Goal: Transaction & Acquisition: Purchase product/service

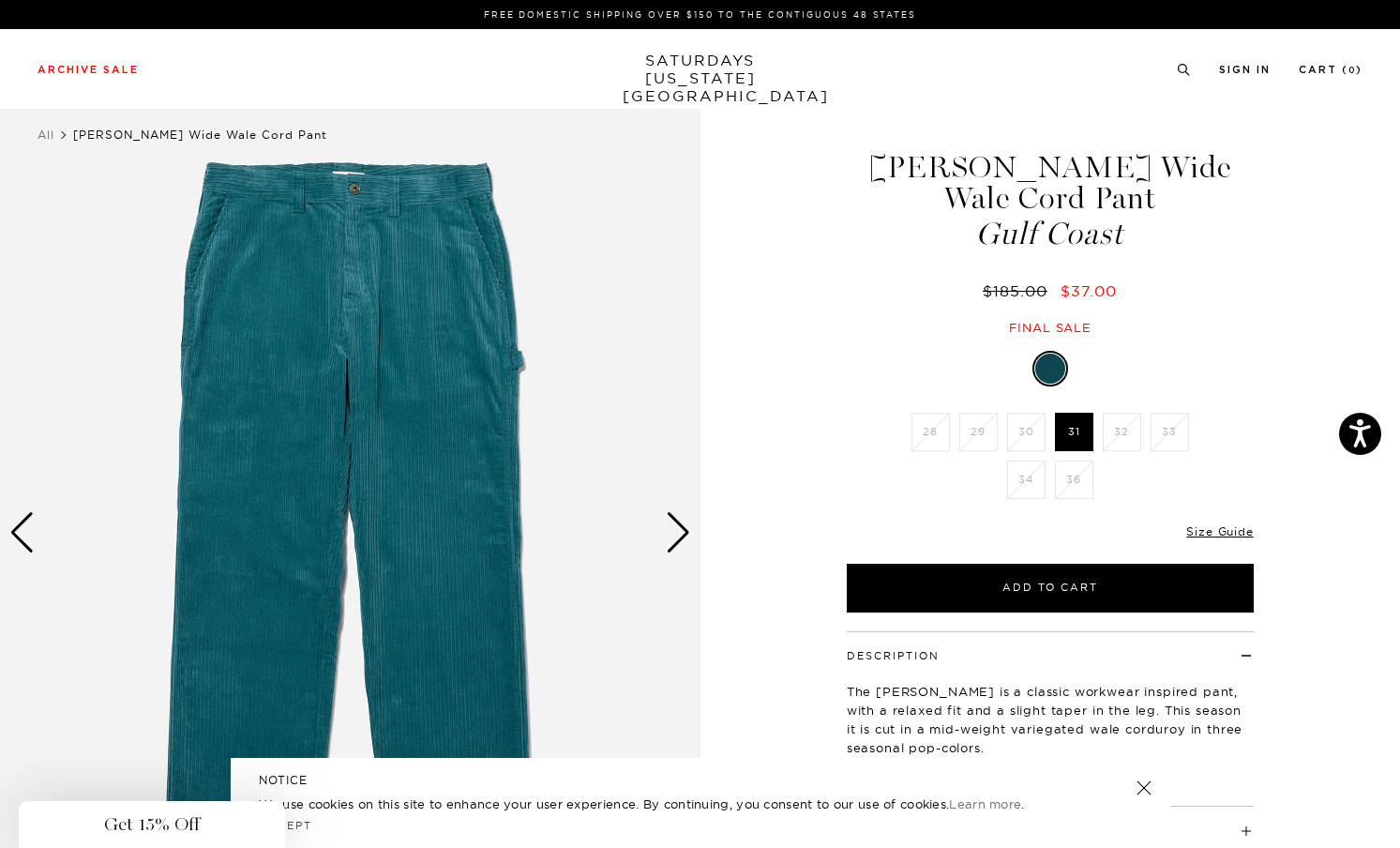
click at [1184, 64] on div "Close dialog Be the first to know. Subscribe to emails and receive 15% off your…" at bounding box center [700, 424] width 1400 height 848
click at [1181, 69] on icon at bounding box center [1183, 70] width 14 height 12
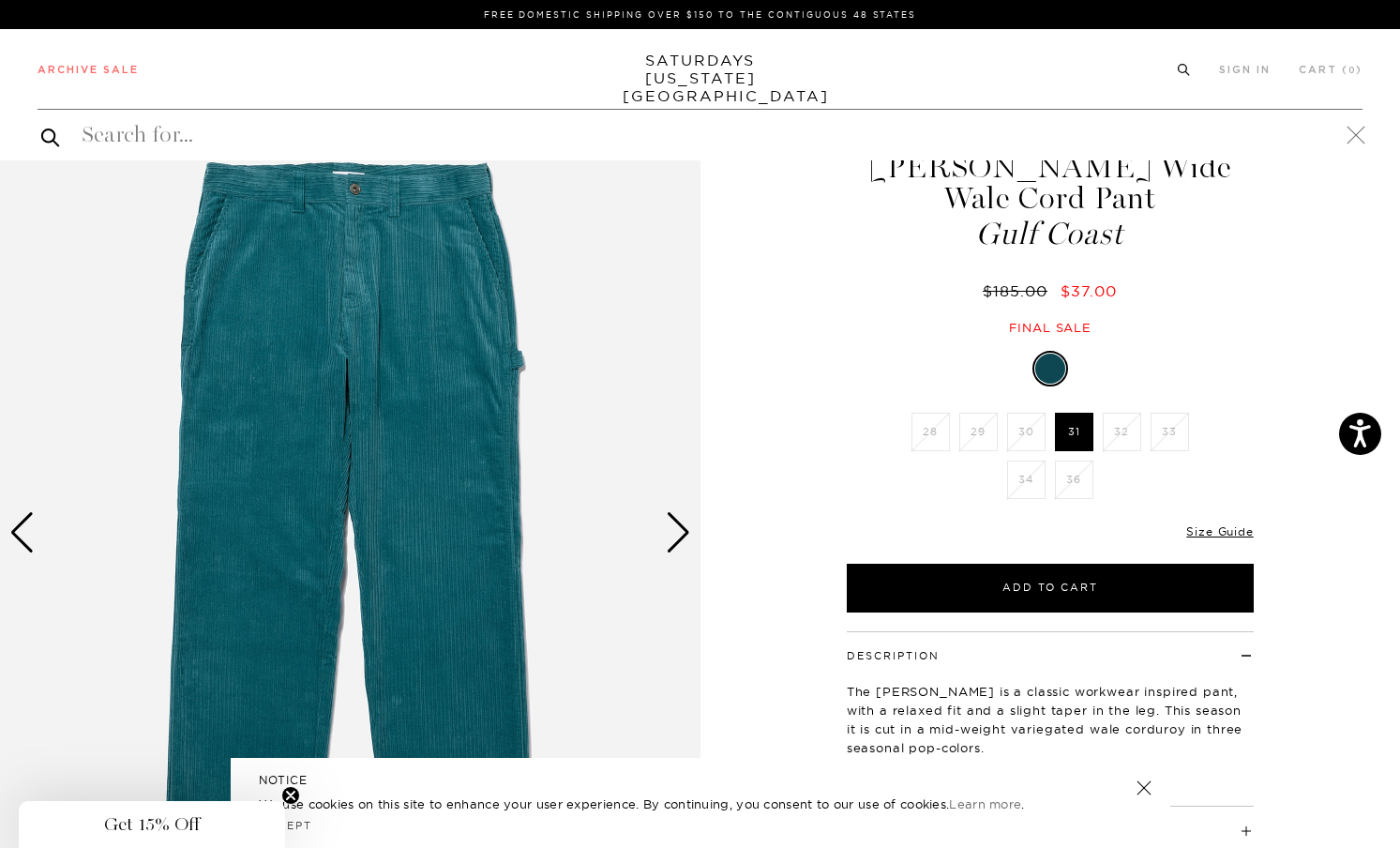
click at [1185, 62] on icon at bounding box center [1183, 67] width 14 height 12
click at [1178, 71] on icon at bounding box center [1183, 70] width 14 height 12
click at [1178, 71] on circle at bounding box center [1182, 69] width 8 height 8
click at [1353, 128] on link at bounding box center [1355, 135] width 26 height 26
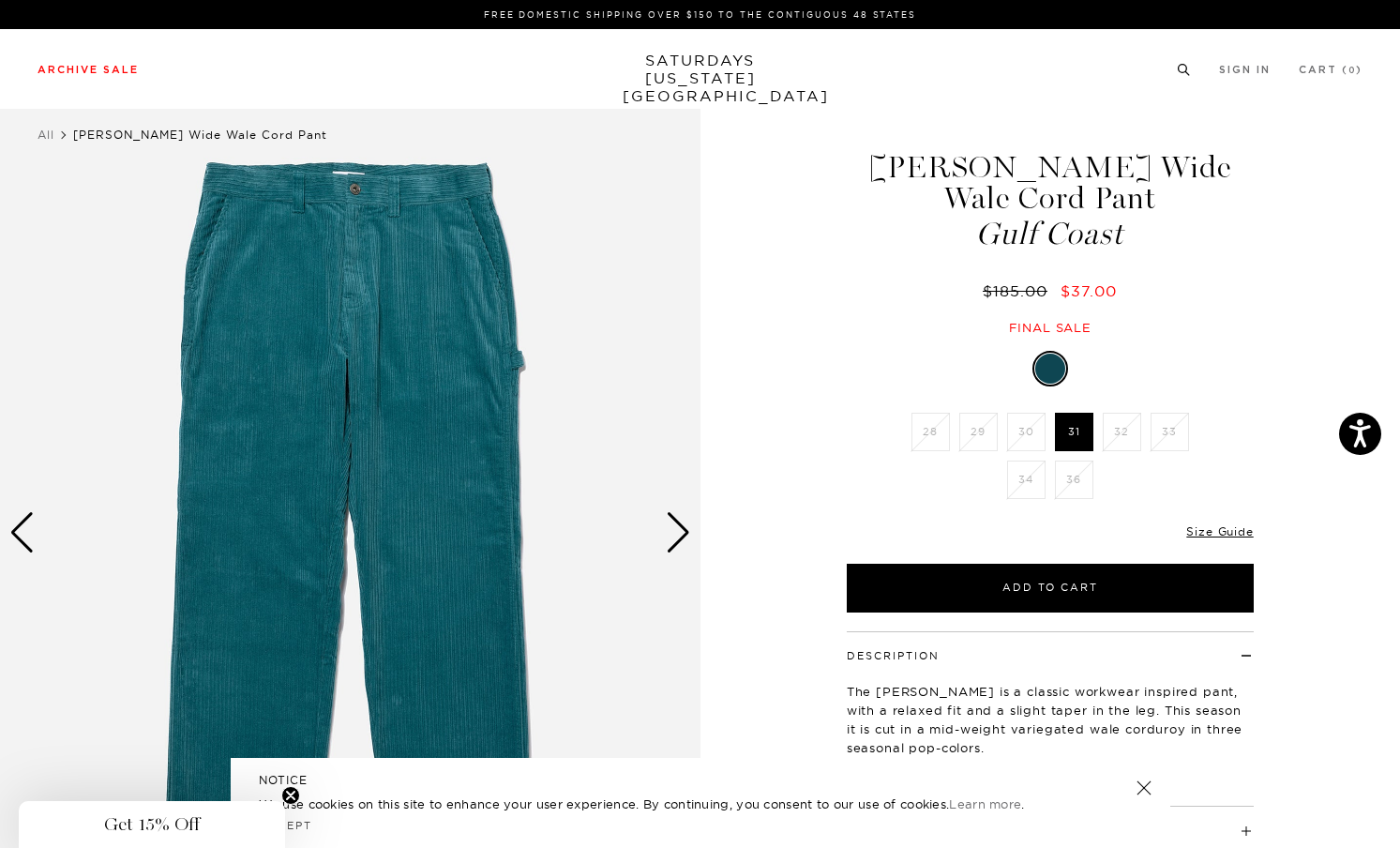
click at [1179, 70] on icon at bounding box center [1183, 70] width 14 height 12
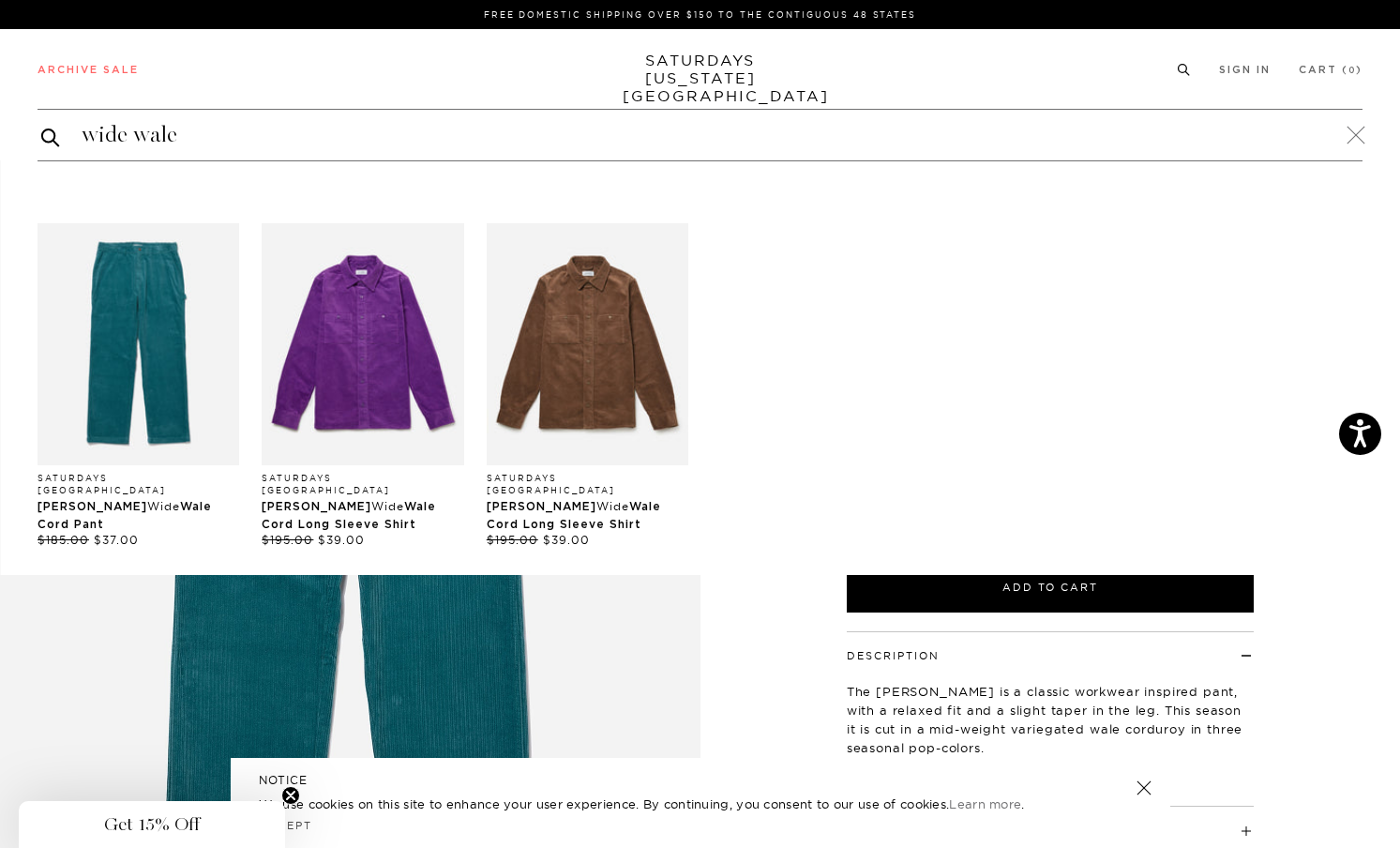
type input "wide wale"
click at [41, 126] on button "submit" at bounding box center [50, 137] width 19 height 23
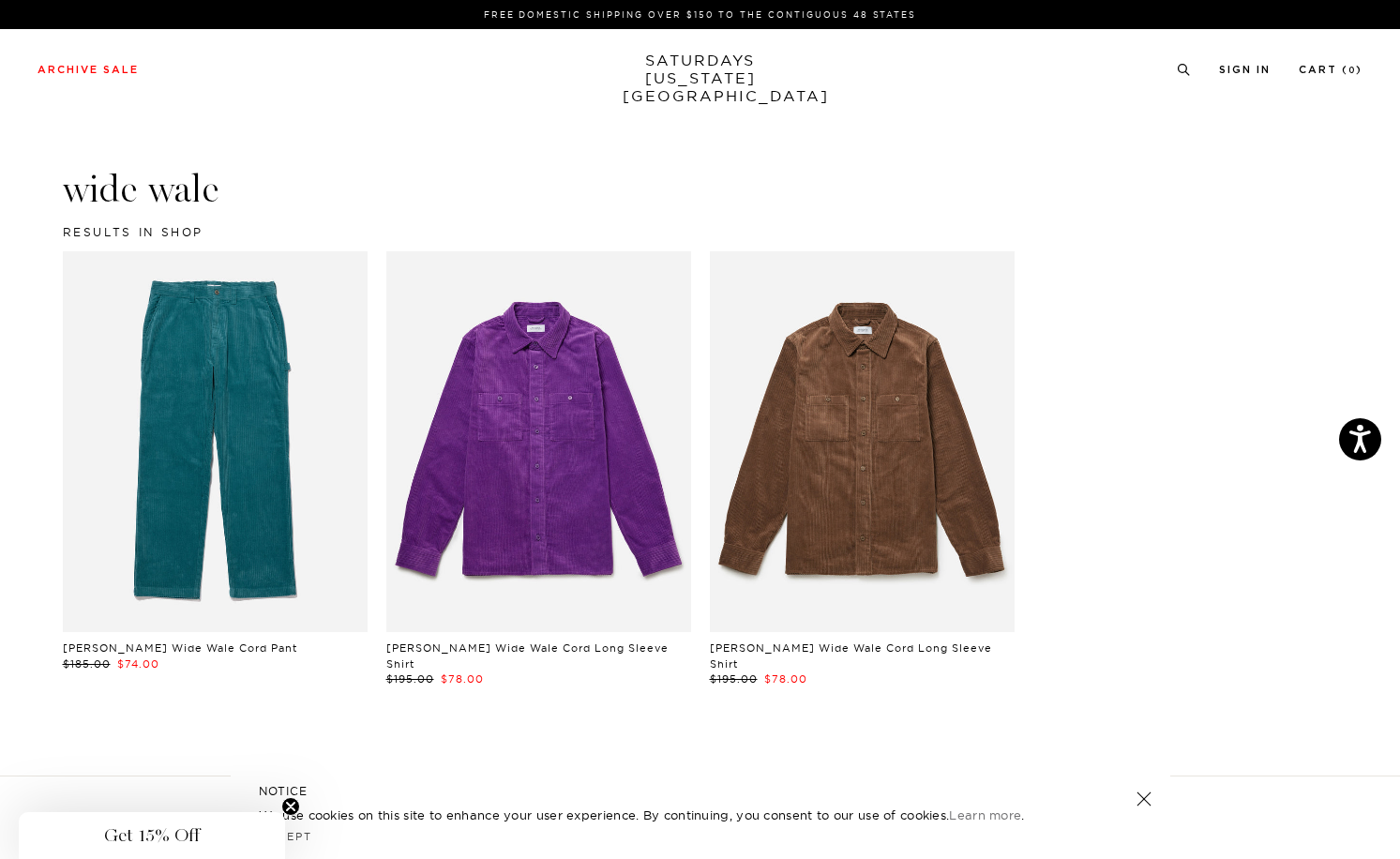
scroll to position [191, 0]
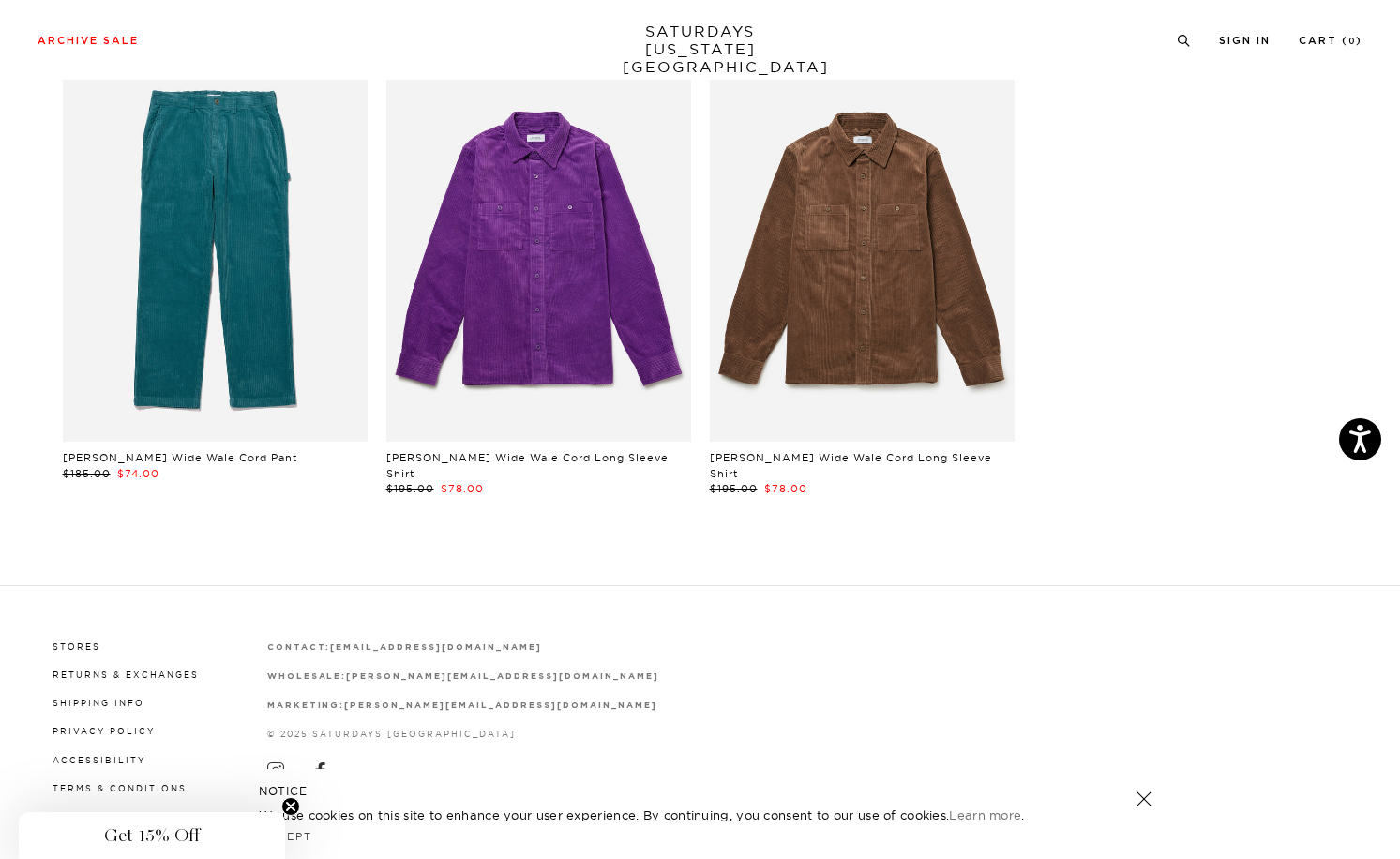
click at [262, 238] on link at bounding box center [215, 251] width 305 height 381
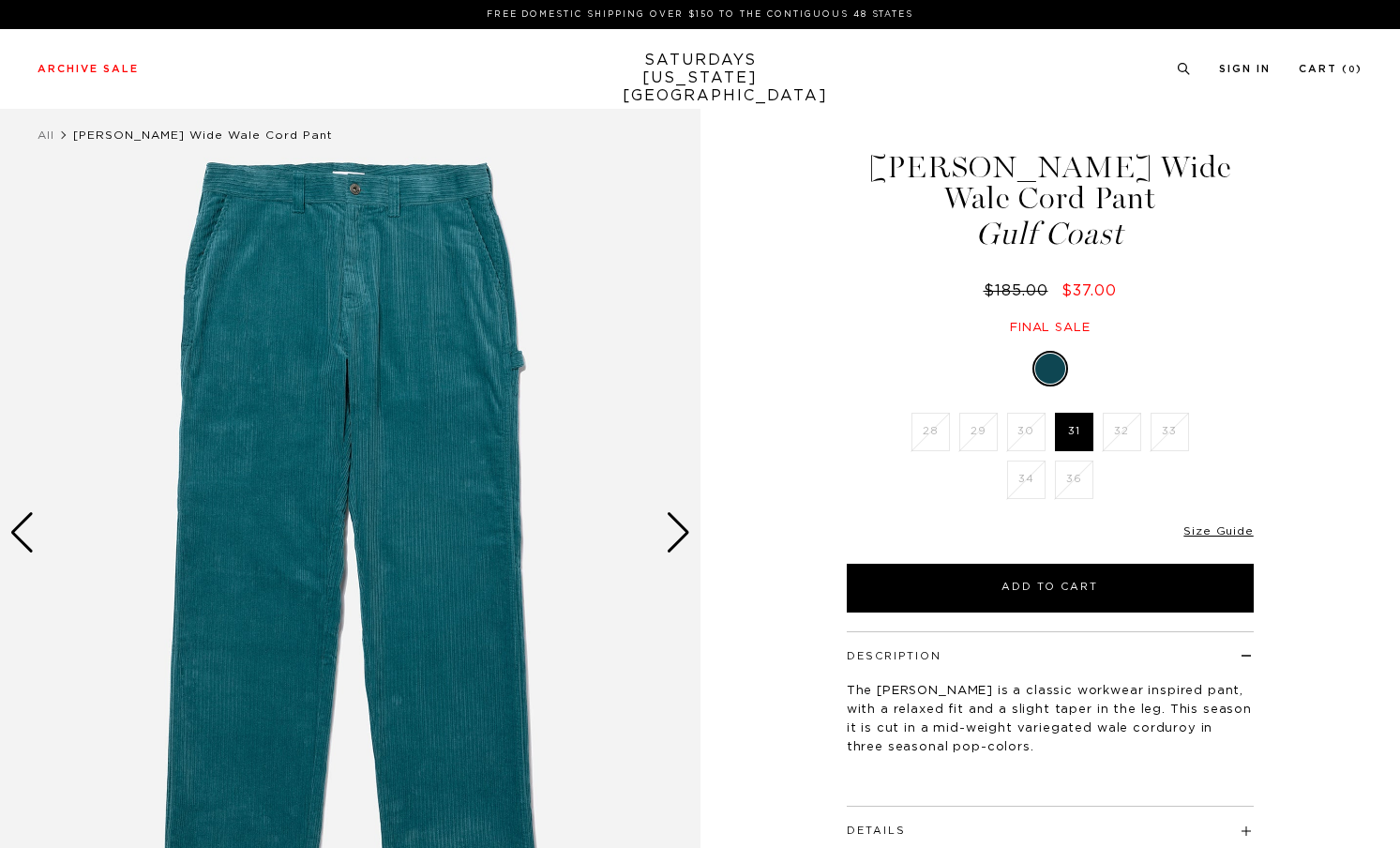
click at [1055, 354] on div at bounding box center [1050, 369] width 30 height 30
click at [724, 68] on link "SATURDAYS NEW YORK CITY" at bounding box center [699, 79] width 155 height 54
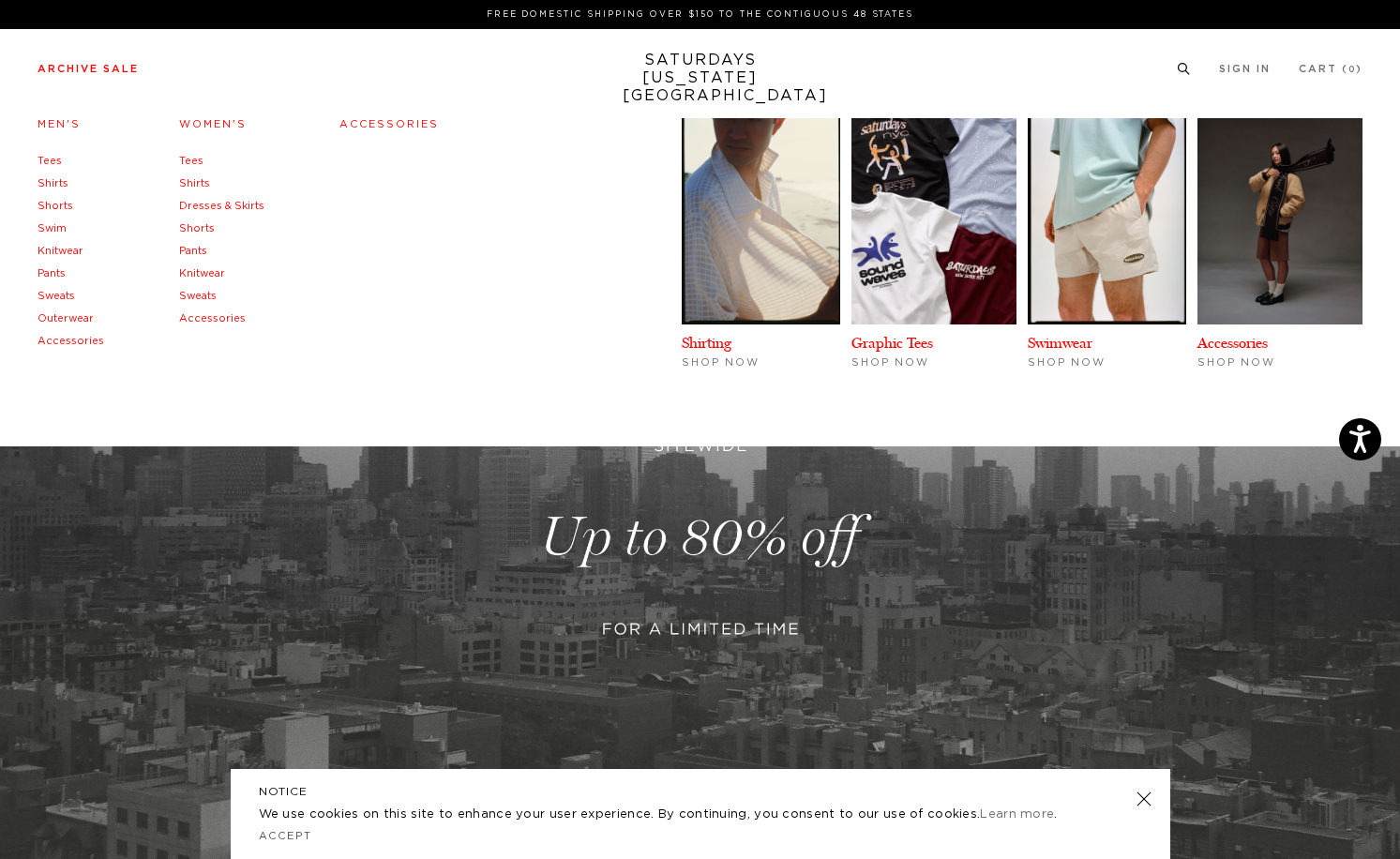
click at [51, 314] on link "Outerwear" at bounding box center [66, 319] width 56 height 10
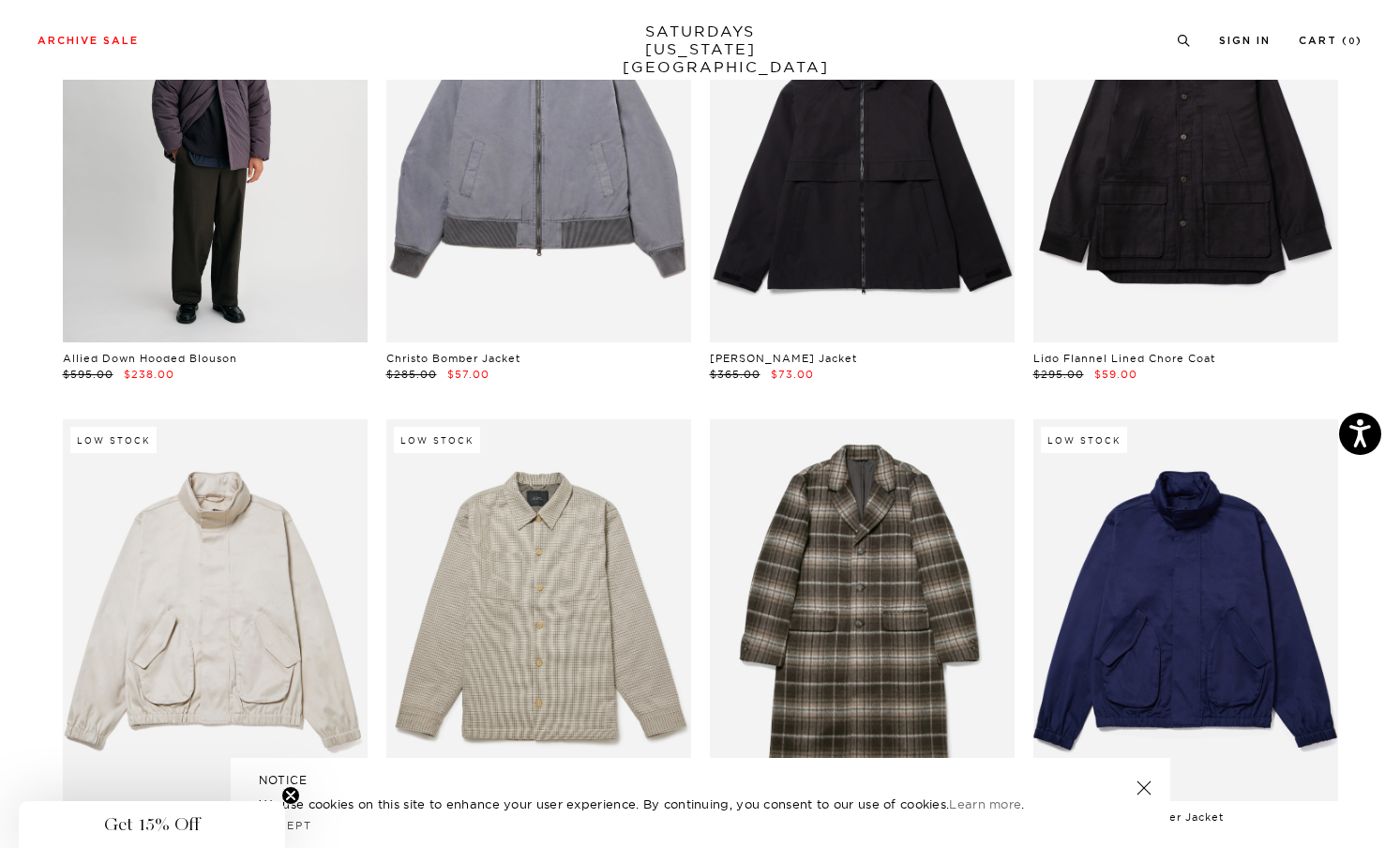
scroll to position [1500, 0]
